Goal: Information Seeking & Learning: Learn about a topic

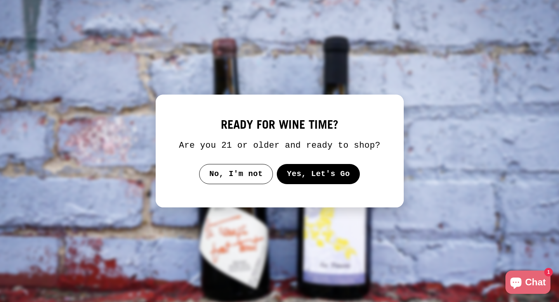
click at [293, 182] on button "Yes, Let's Go" at bounding box center [317, 174] width 83 height 20
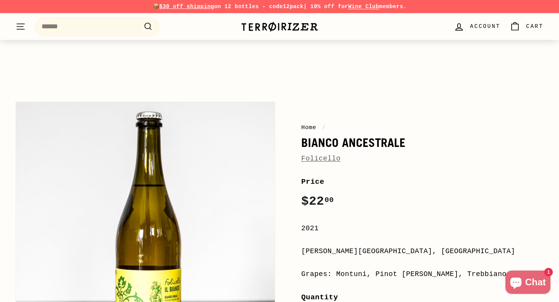
scroll to position [133, 0]
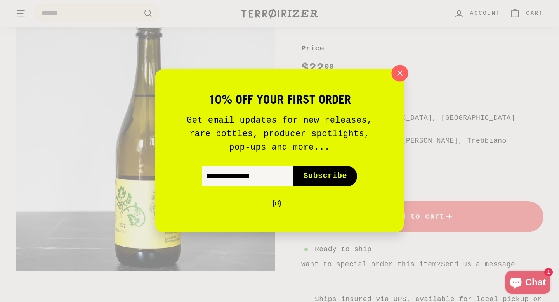
click at [400, 69] on icon "button" at bounding box center [400, 73] width 12 height 12
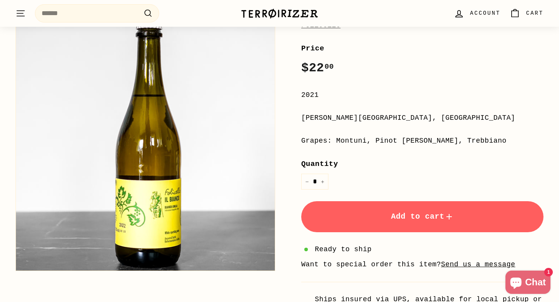
drag, startPoint x: 336, startPoint y: 141, endPoint x: 482, endPoint y: 143, distance: 145.9
click at [482, 143] on div "Grapes: Montuni, Pinot [PERSON_NAME], Trebbiano" at bounding box center [422, 140] width 242 height 11
copy div "Montuni, Pinot [PERSON_NAME], Trebbiano"
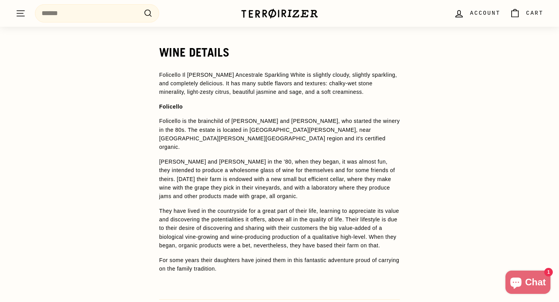
scroll to position [602, 0]
click at [259, 82] on span "Folicello Il [PERSON_NAME] Ancestrale Sparkling White is slightly cloudy, sligh…" at bounding box center [278, 84] width 238 height 24
click at [294, 80] on p "Folicello Il [PERSON_NAME] Ancestrale Sparkling White is slightly cloudy, sligh…" at bounding box center [279, 84] width 240 height 26
drag, startPoint x: 288, startPoint y: 75, endPoint x: 373, endPoint y: 72, distance: 85.0
click at [373, 72] on span "Folicello Il [PERSON_NAME] Ancestrale Sparkling White is slightly cloudy, sligh…" at bounding box center [278, 84] width 238 height 24
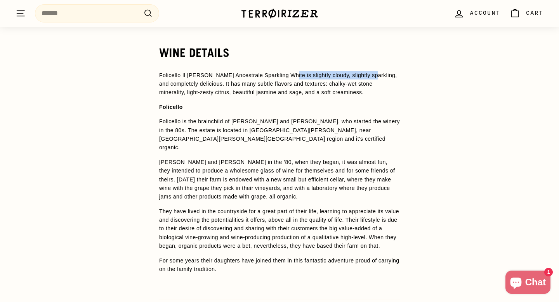
copy span "slightly cloudy, slightly sparkling"
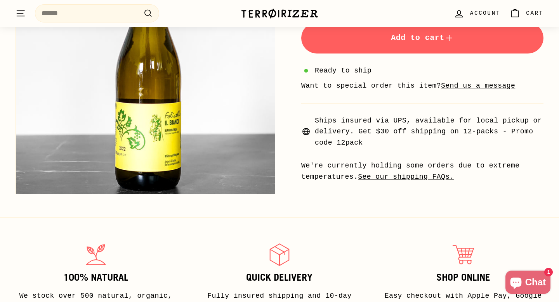
scroll to position [292, 0]
